Goal: Find specific page/section: Find specific page/section

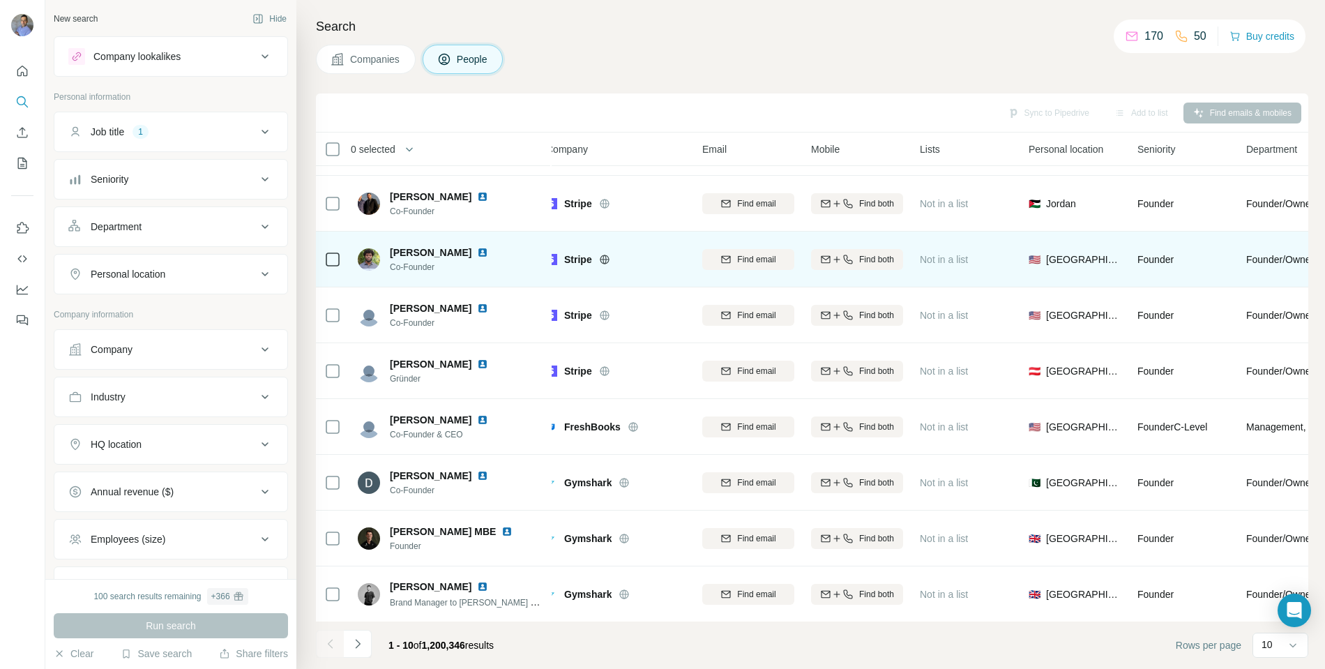
scroll to position [102, 0]
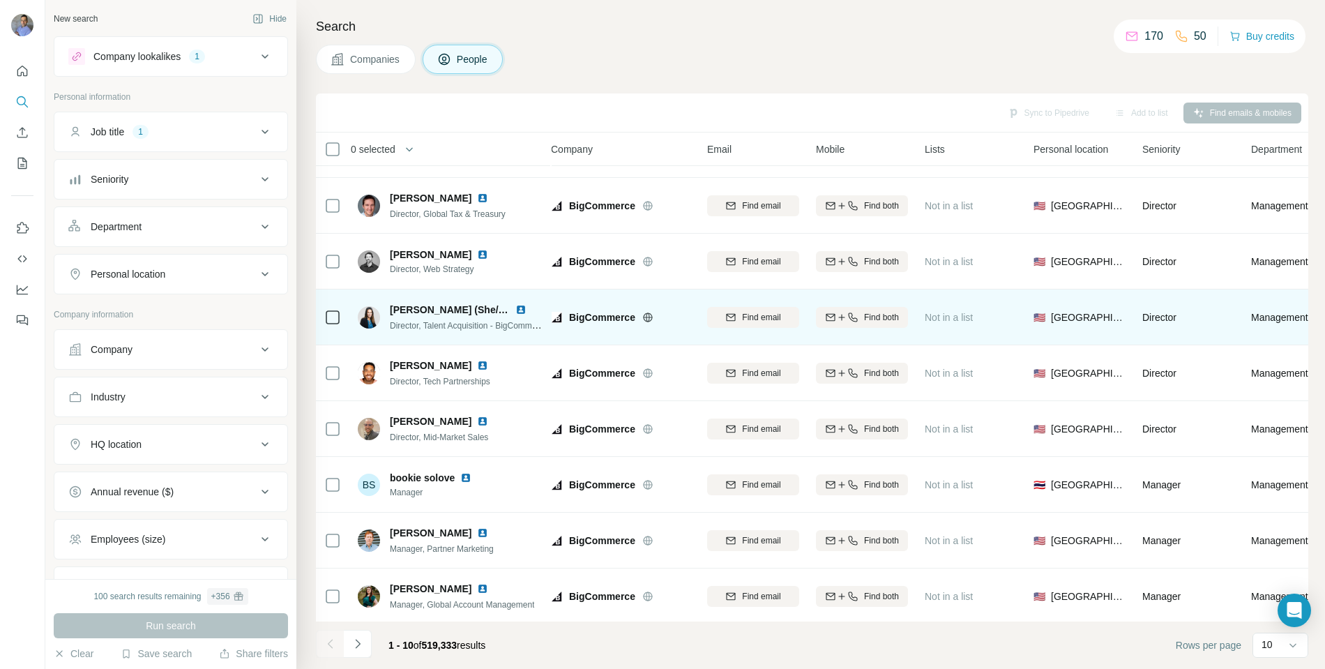
scroll to position [102, 8]
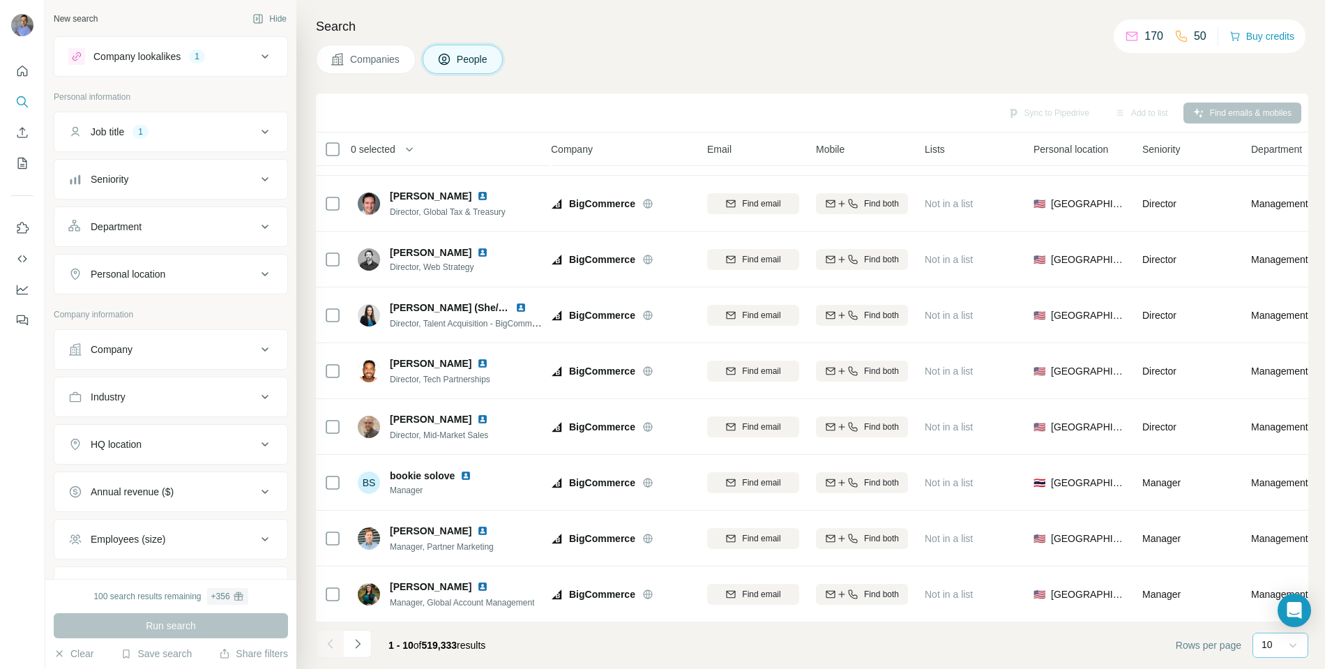
click at [1298, 643] on icon at bounding box center [1293, 645] width 14 height 14
click at [1263, 536] on div "60" at bounding box center [1280, 538] width 49 height 25
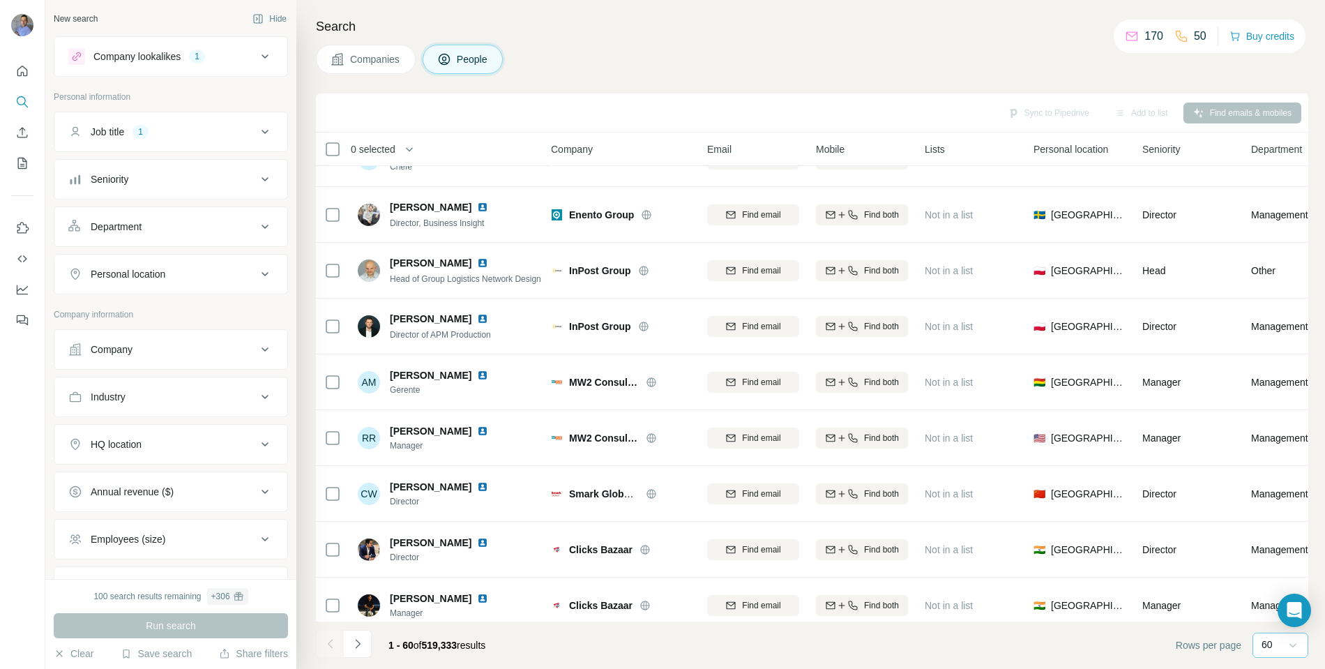
scroll to position [984, 8]
